Goal: Find specific page/section: Find specific page/section

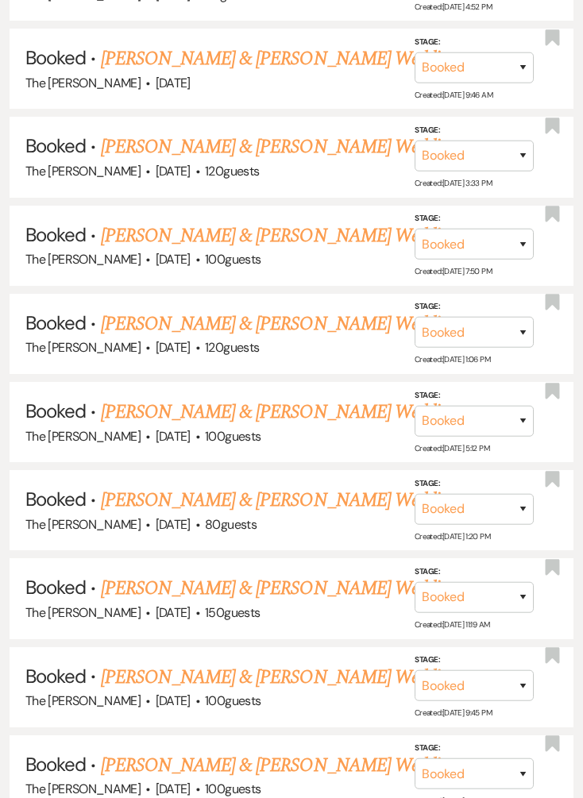
scroll to position [2979, 0]
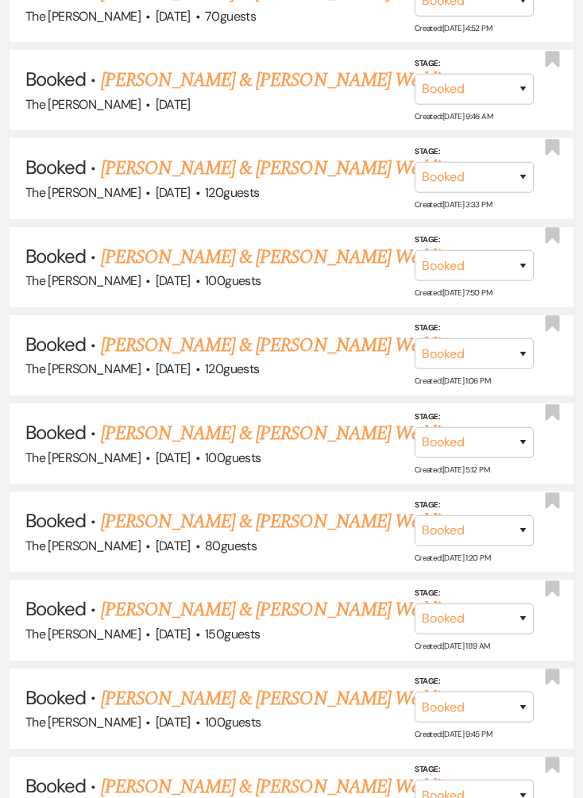
click at [347, 243] on link "[PERSON_NAME] & [PERSON_NAME] Wedding" at bounding box center [279, 257] width 356 height 29
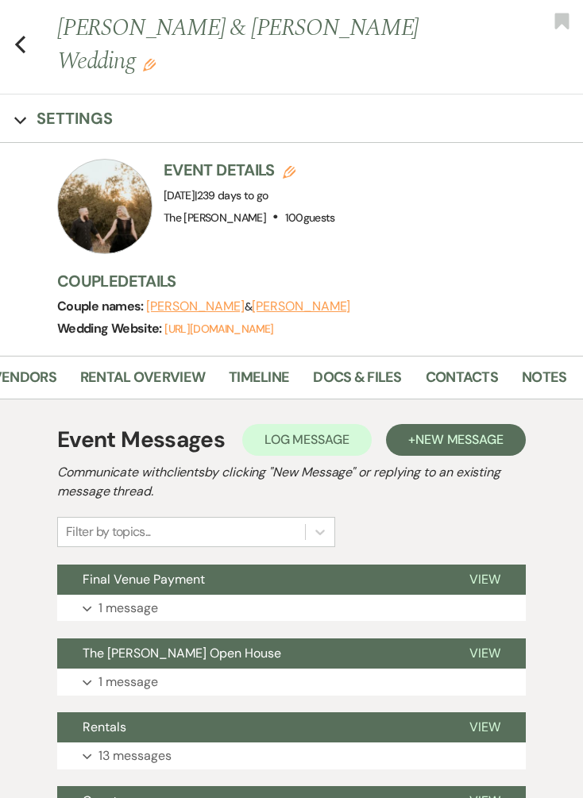
scroll to position [0, 323]
click at [450, 378] on link "Contacts" at bounding box center [462, 382] width 72 height 33
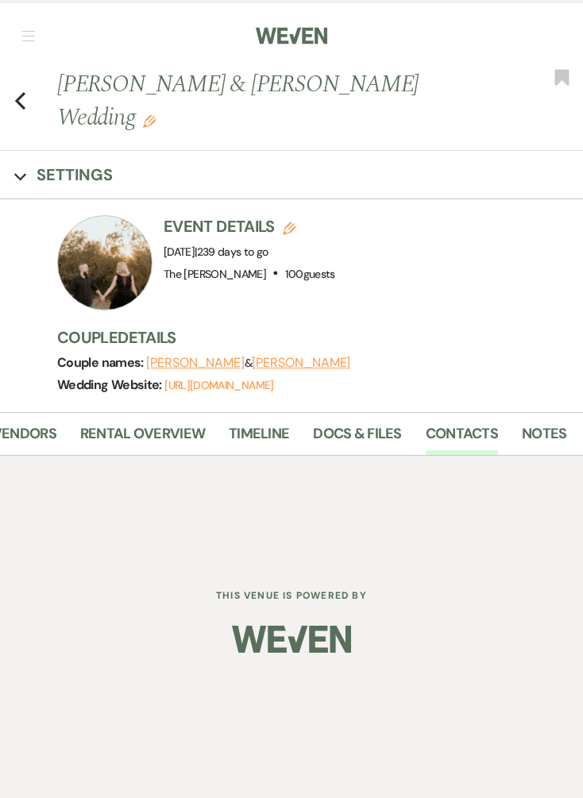
click at [356, 423] on link "Docs & Files" at bounding box center [357, 439] width 88 height 33
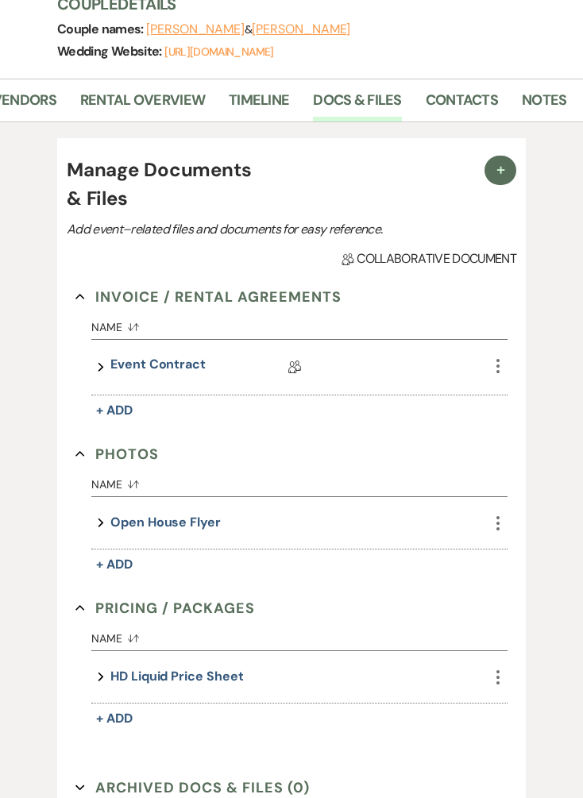
scroll to position [334, 0]
click at [180, 355] on link "Event Contract" at bounding box center [157, 366] width 95 height 25
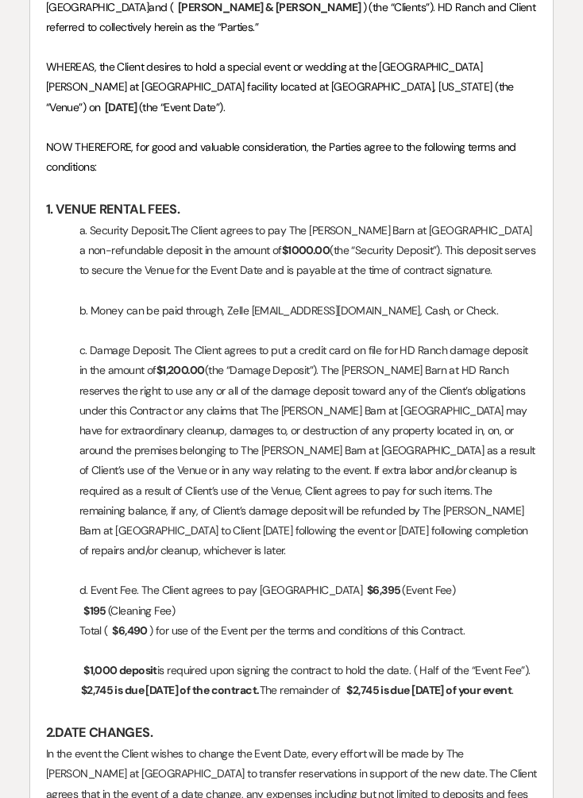
scroll to position [385, 0]
